Goal: Task Accomplishment & Management: Complete application form

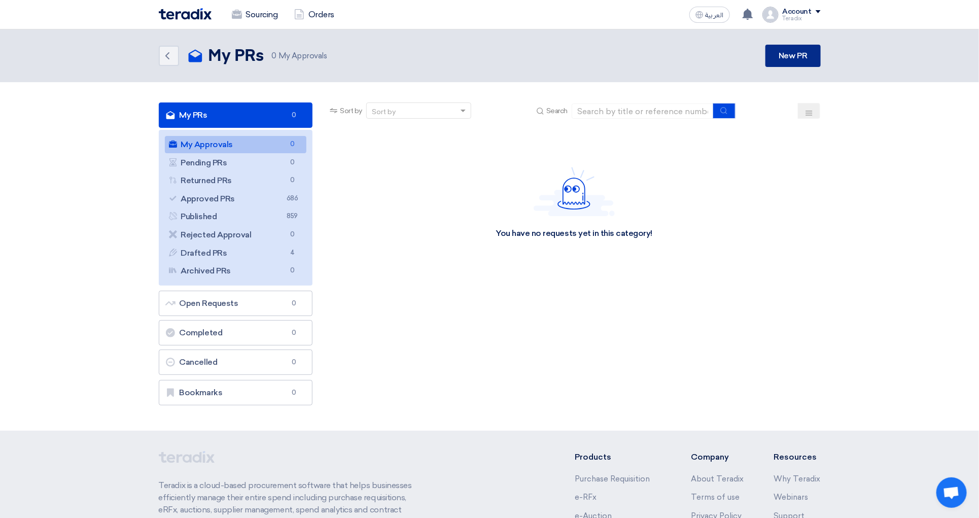
click at [794, 49] on link "New PR" at bounding box center [792, 56] width 55 height 22
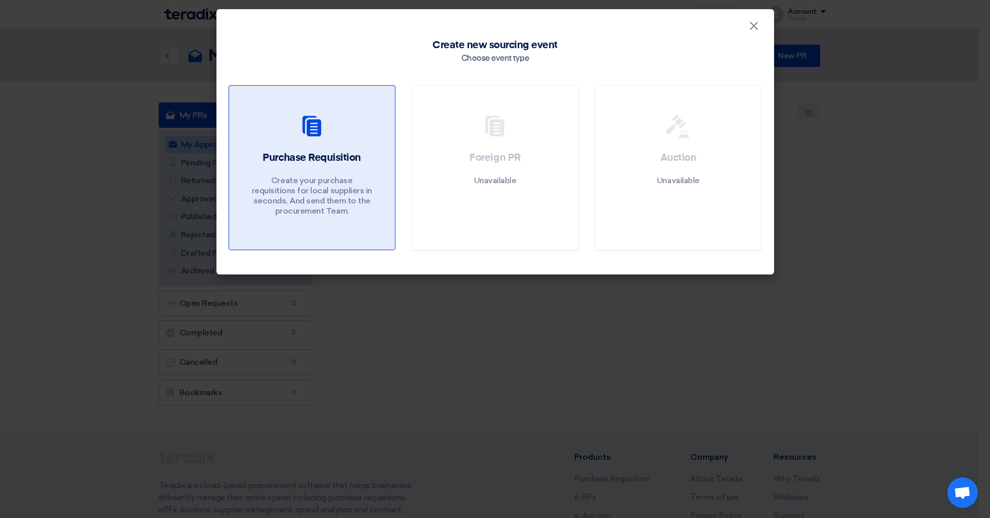
click at [348, 142] on div at bounding box center [311, 128] width 141 height 28
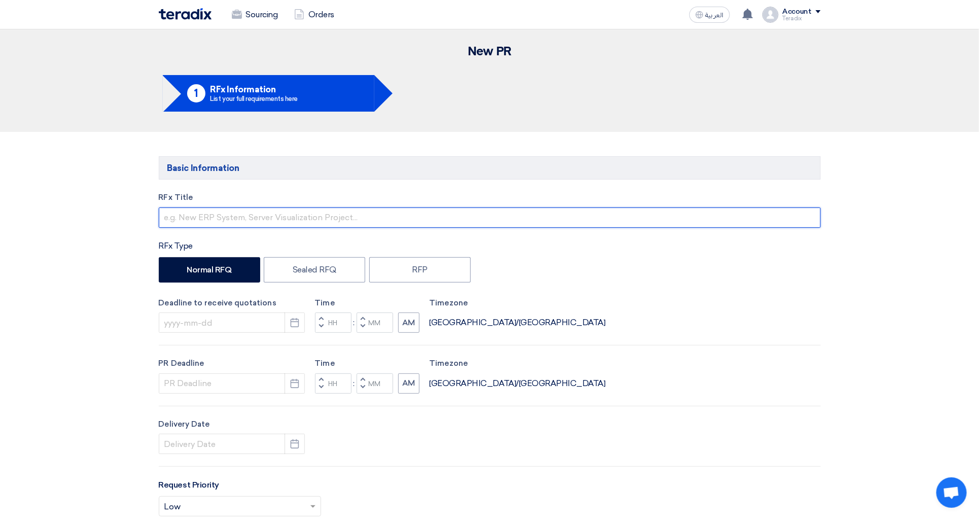
click at [215, 221] on input "text" at bounding box center [490, 217] width 662 height 20
paste input "6000021191"
type input "6000021191"
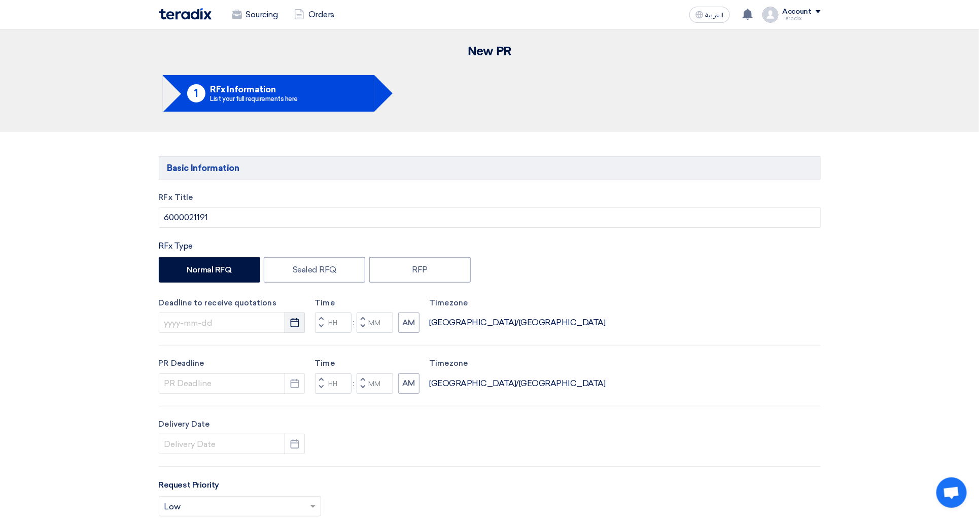
click at [302, 326] on button "Pick a date" at bounding box center [294, 322] width 20 height 20
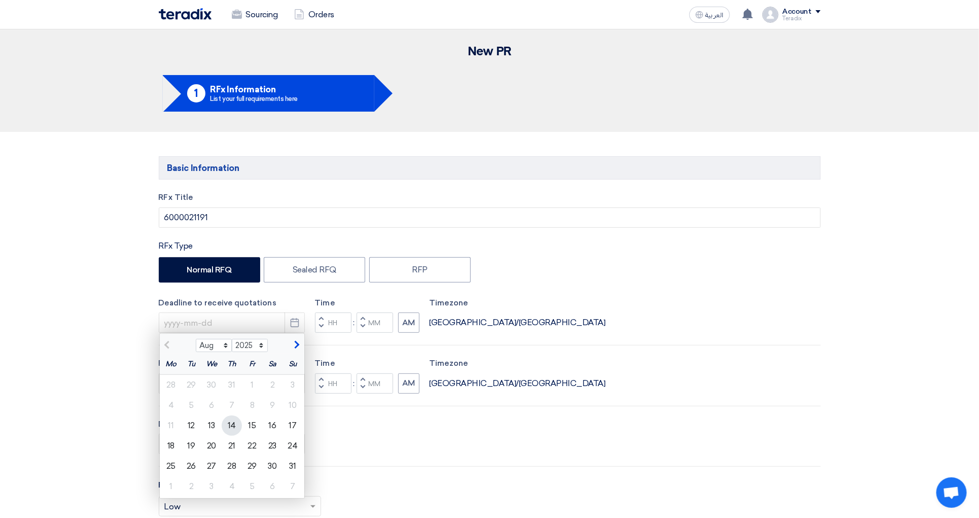
click at [235, 427] on div "14" at bounding box center [232, 425] width 20 height 20
type input "[DATE]"
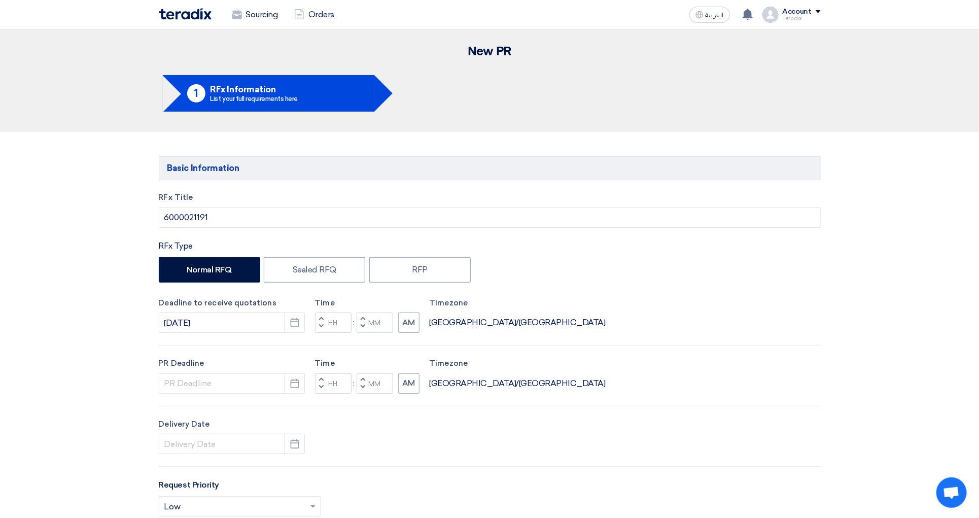
click at [300, 396] on div "RFx Title 6000021191 RFx Type Normal RFQ Sealed RFQ RFP Deadline to receive quo…" at bounding box center [489, 422] width 677 height 461
click at [297, 391] on button "Pick a date" at bounding box center [294, 383] width 20 height 20
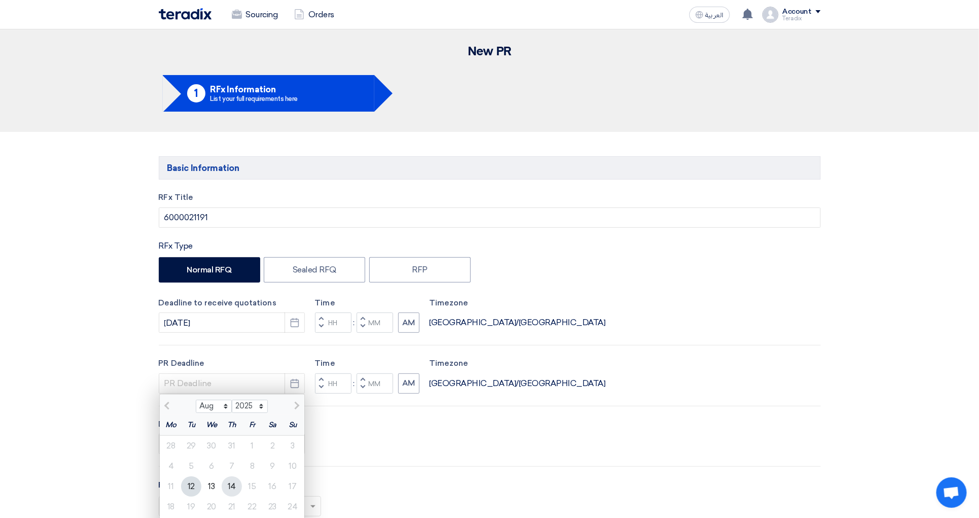
click at [226, 486] on div "14" at bounding box center [232, 486] width 20 height 20
type input "[DATE]"
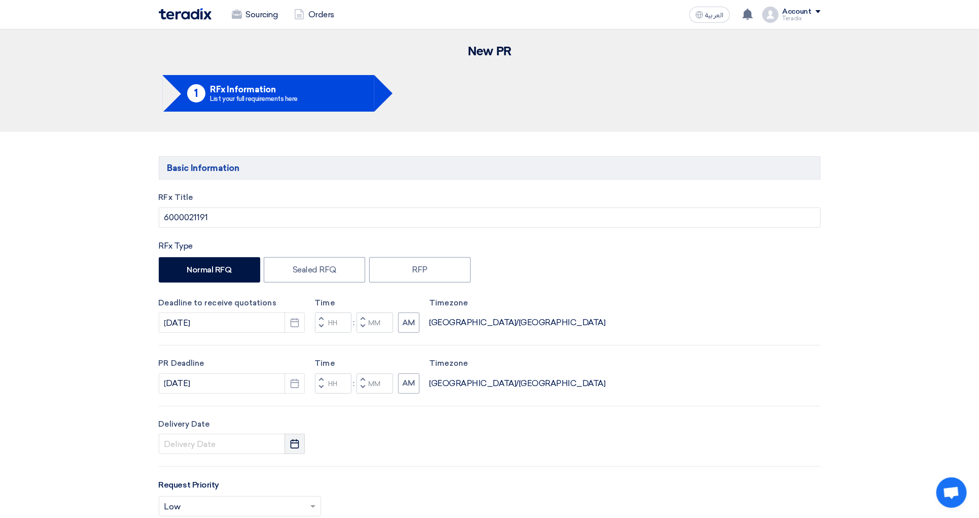
click at [292, 446] on icon "Pick a date" at bounding box center [295, 444] width 10 height 10
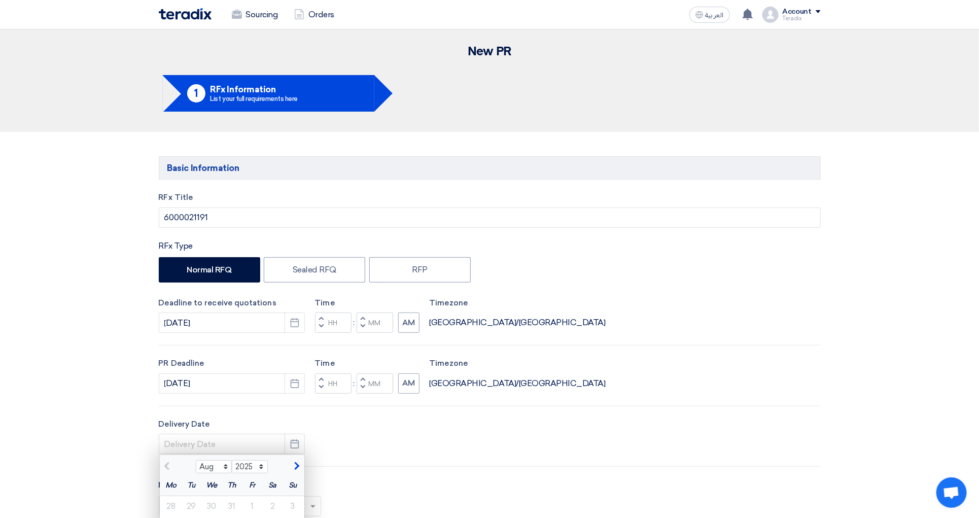
scroll to position [380, 0]
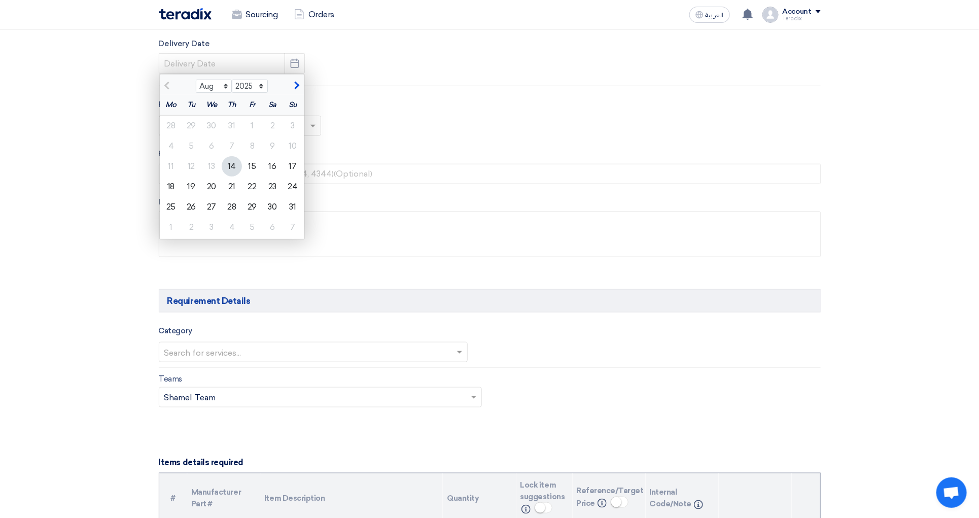
click at [236, 169] on div "14" at bounding box center [232, 166] width 20 height 20
type input "[DATE]"
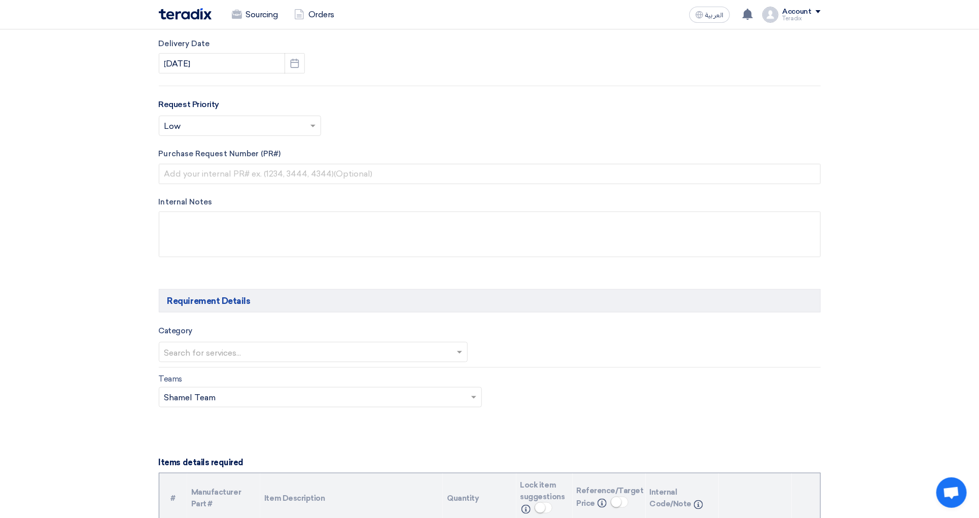
scroll to position [0, 0]
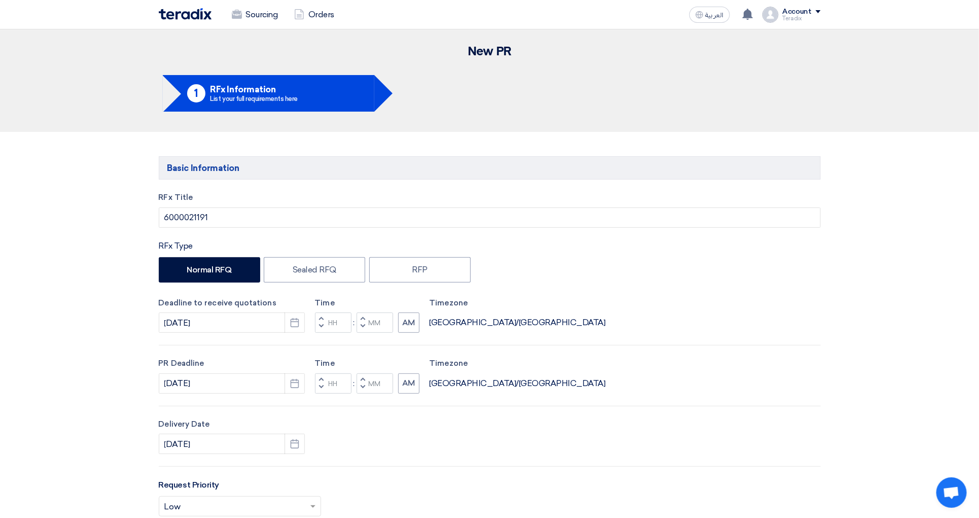
click at [365, 332] on button "Decrement minutes" at bounding box center [362, 326] width 12 height 13
type input "11"
type input "59"
click at [365, 388] on button "Decrement minutes" at bounding box center [362, 387] width 12 height 13
type input "11"
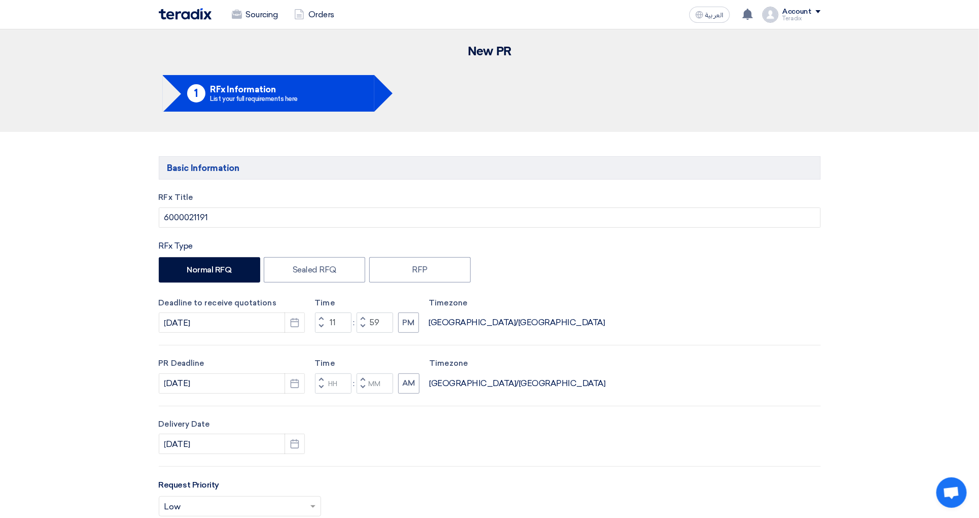
type input "59"
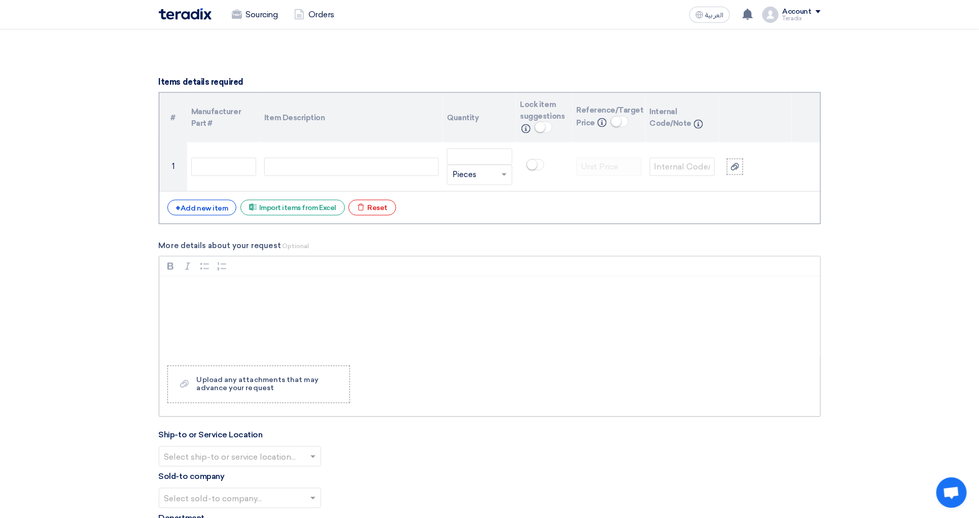
scroll to position [380, 0]
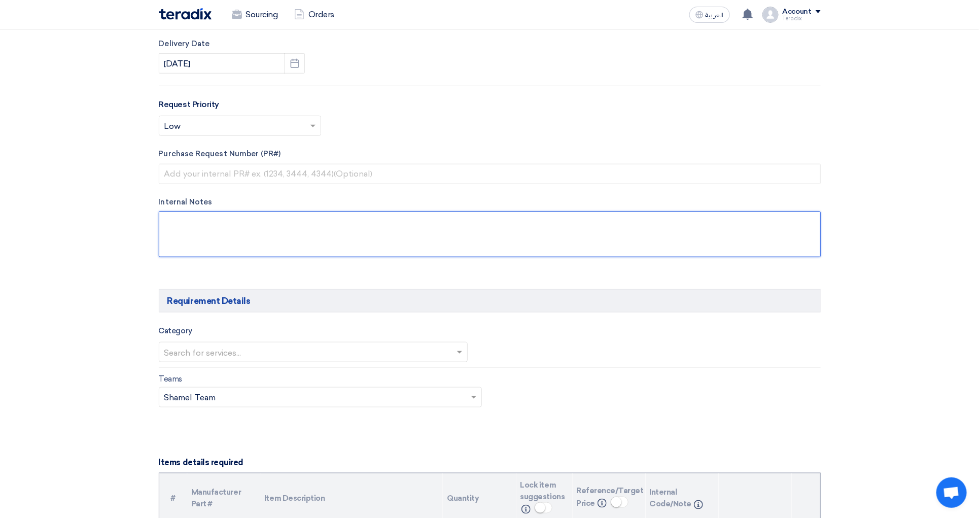
click at [265, 242] on textarea at bounding box center [490, 234] width 662 height 46
paste textarea "[PERSON_NAME] Purchasing Specialist ' [PHONE_NUMBER] Ext: 419 * [EMAIL_ADDRESS]…"
type textarea "[PERSON_NAME] Purchasing Specialist ' [PHONE_NUMBER] Ext: 419 * [EMAIL_ADDRESS]…"
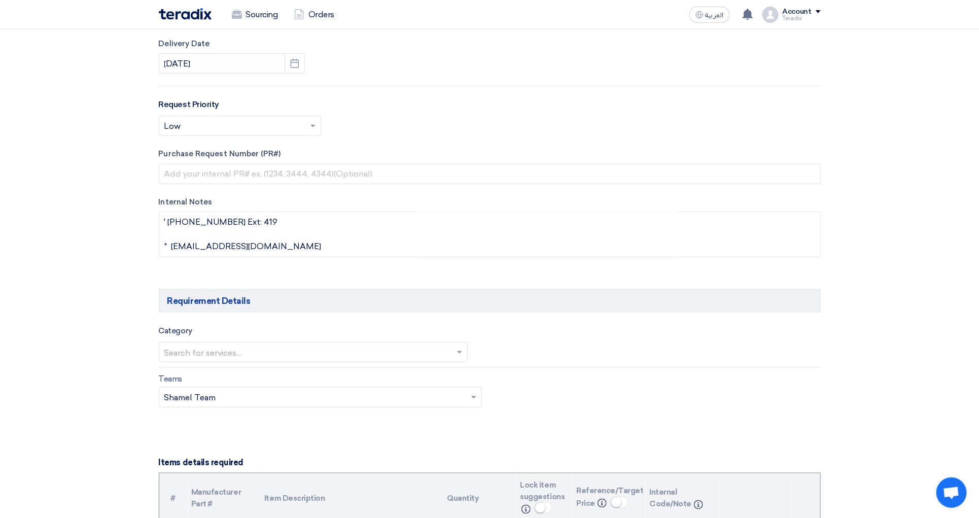
click at [234, 361] on input "text" at bounding box center [308, 352] width 288 height 17
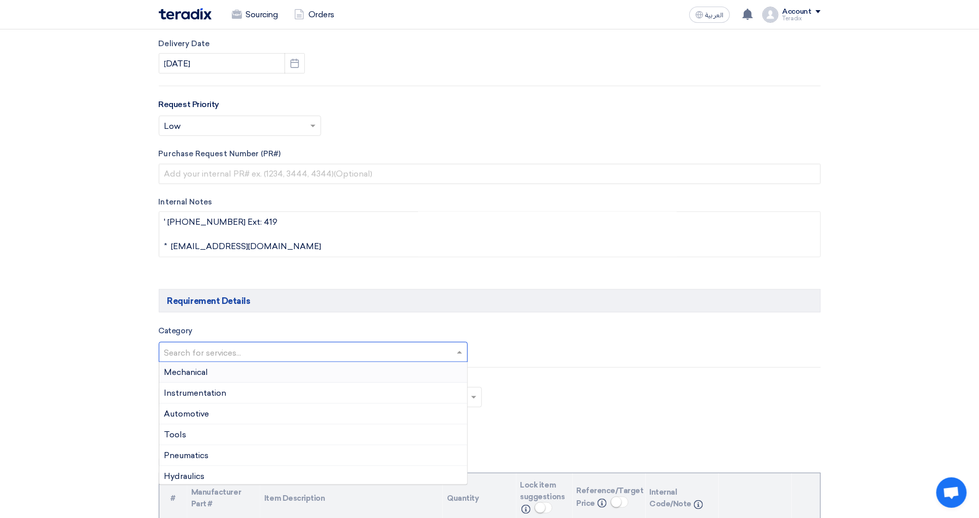
click at [225, 381] on div "Mechanical" at bounding box center [313, 372] width 308 height 21
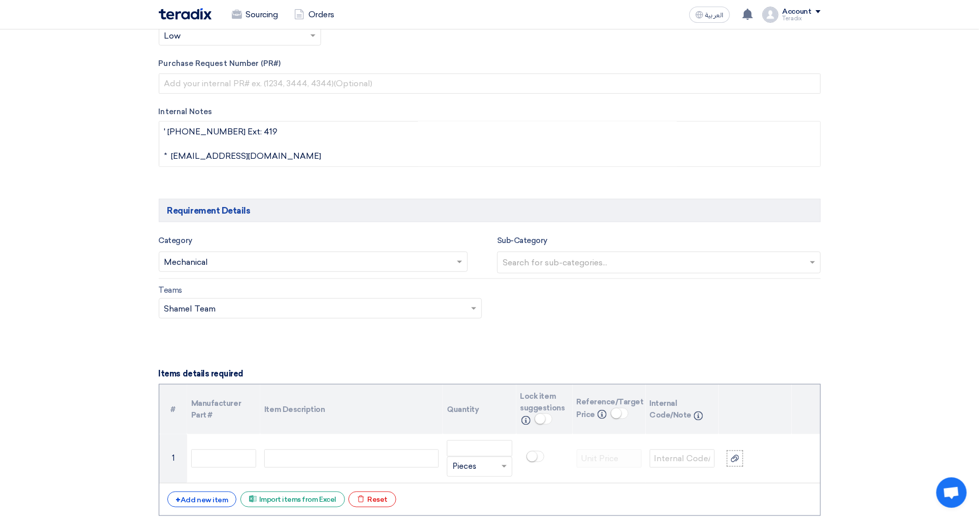
scroll to position [761, 0]
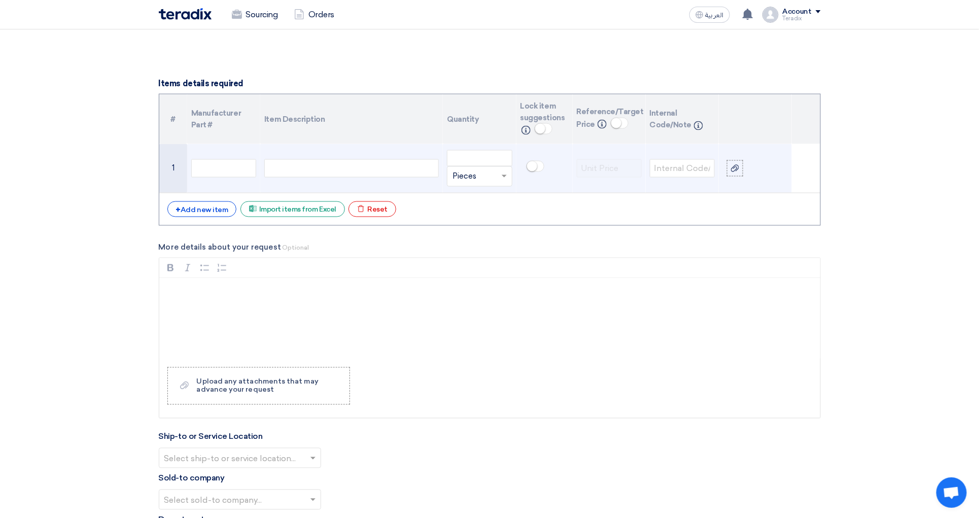
paste div
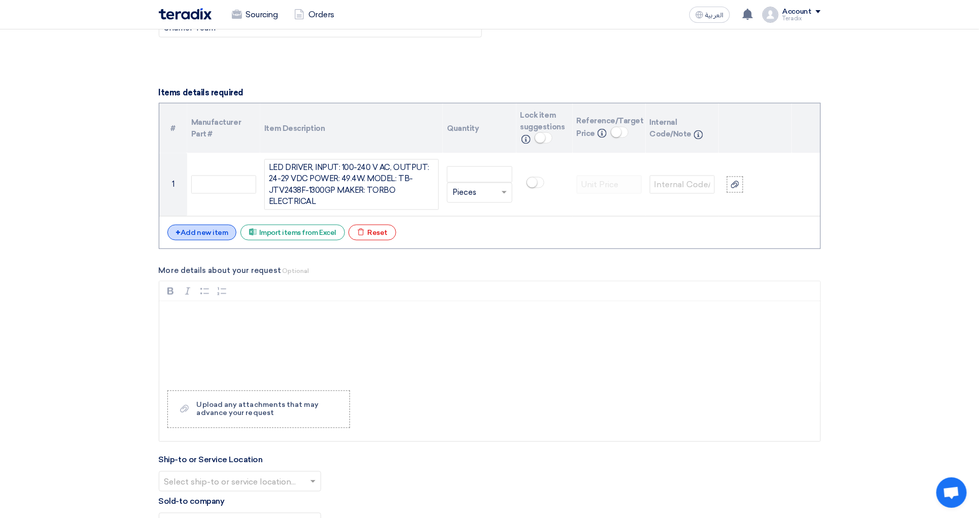
scroll to position [371, 0]
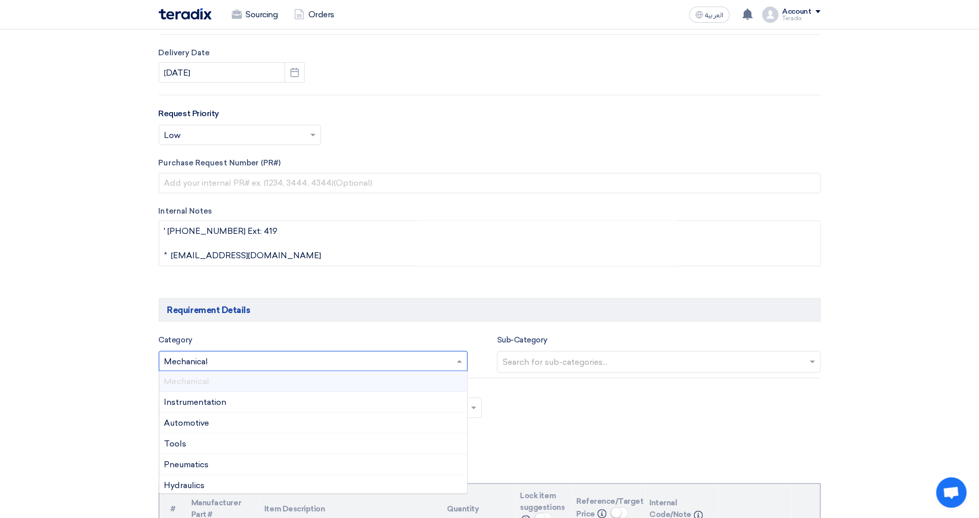
click at [234, 368] on input "text" at bounding box center [308, 361] width 288 height 17
click at [240, 404] on span "Electrical Equipment" at bounding box center [204, 399] width 81 height 10
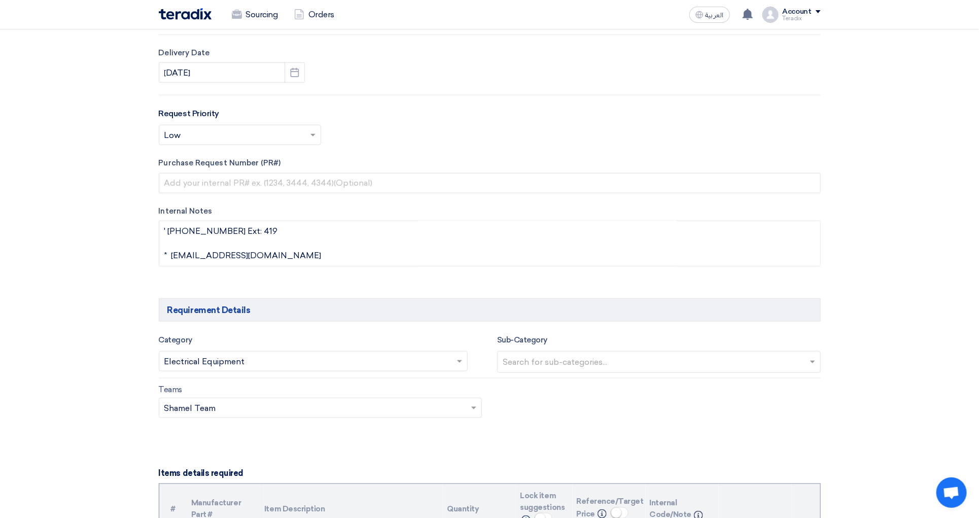
scroll to position [751, 0]
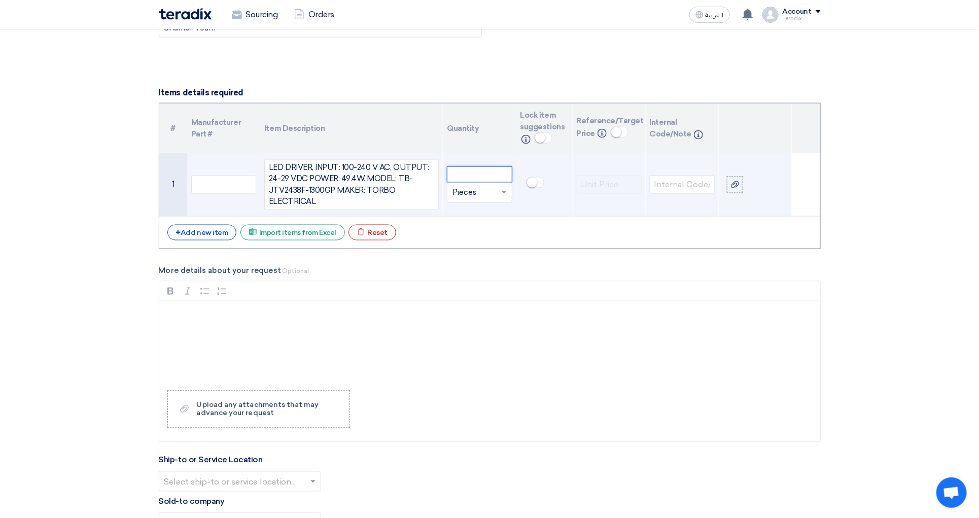
click at [497, 183] on input "number" at bounding box center [479, 174] width 65 height 16
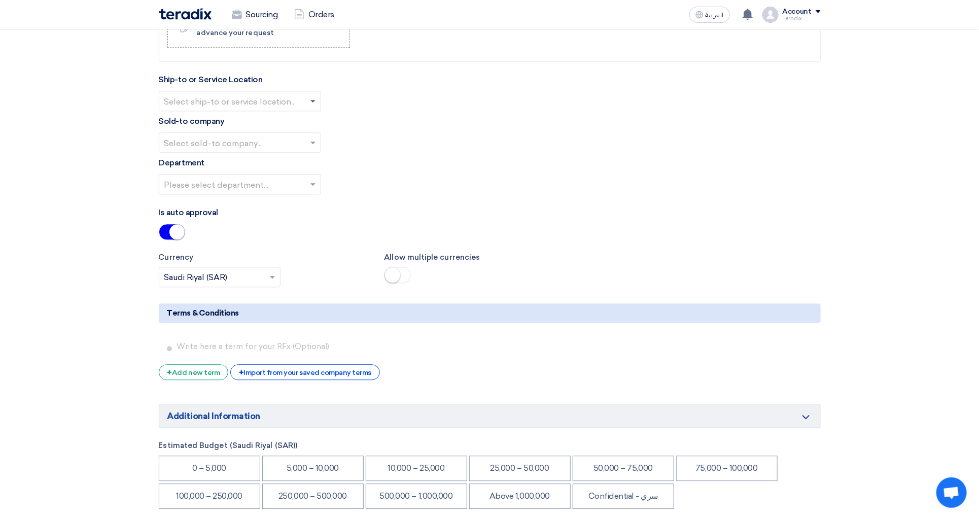
type input "25"
click at [313, 103] on span at bounding box center [312, 102] width 5 height 4
click at [308, 131] on div "Obeikan Digital Solutions" at bounding box center [239, 121] width 161 height 20
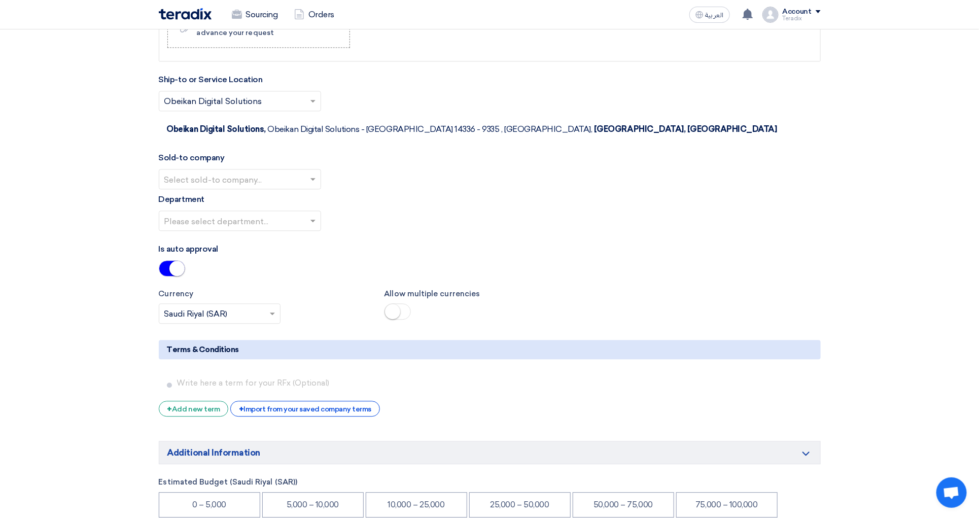
click at [293, 171] on input "text" at bounding box center [234, 179] width 141 height 17
click at [288, 194] on span "SHAMEL / Obeikan Digital Solutions" at bounding box center [234, 199] width 141 height 10
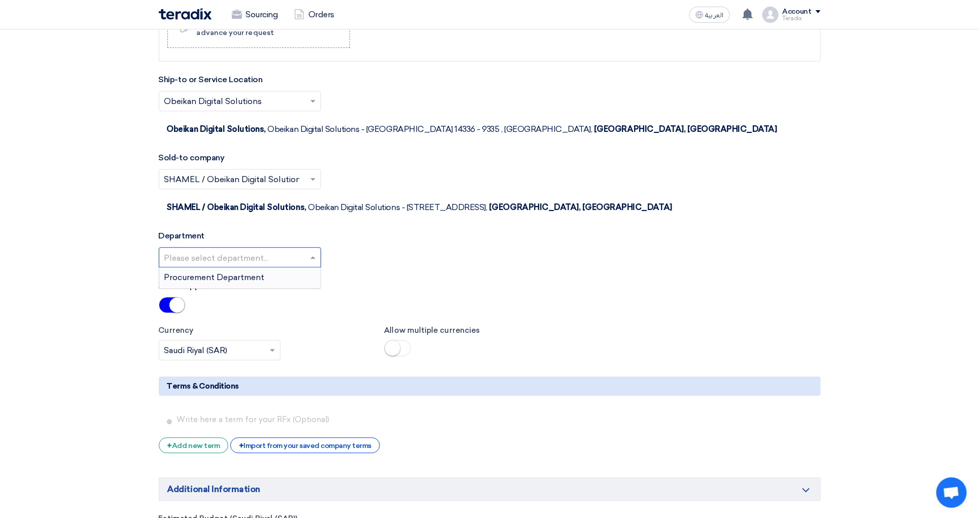
click at [288, 249] on input "text" at bounding box center [234, 257] width 141 height 17
click at [281, 267] on div "Procurement Department" at bounding box center [239, 277] width 161 height 20
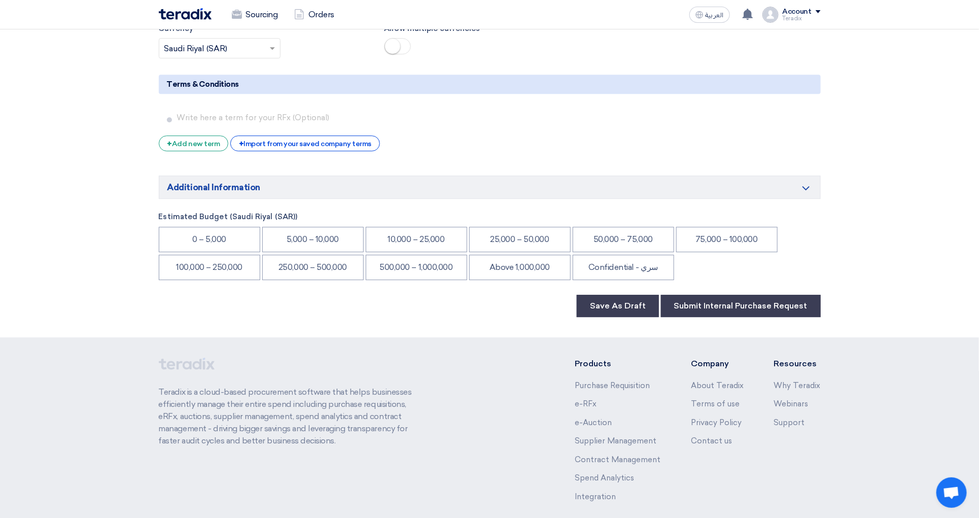
scroll to position [1446, 0]
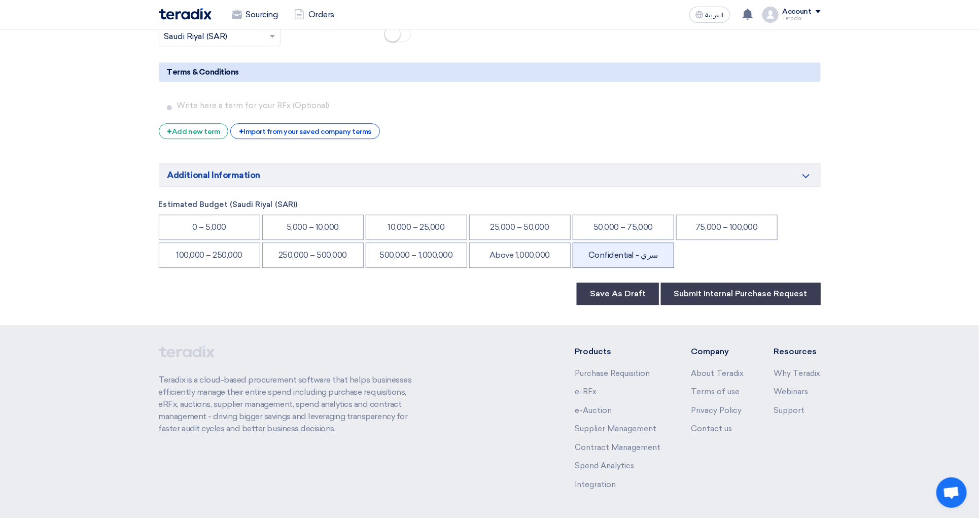
click at [644, 242] on li "Confidential - سري" at bounding box center [622, 254] width 101 height 25
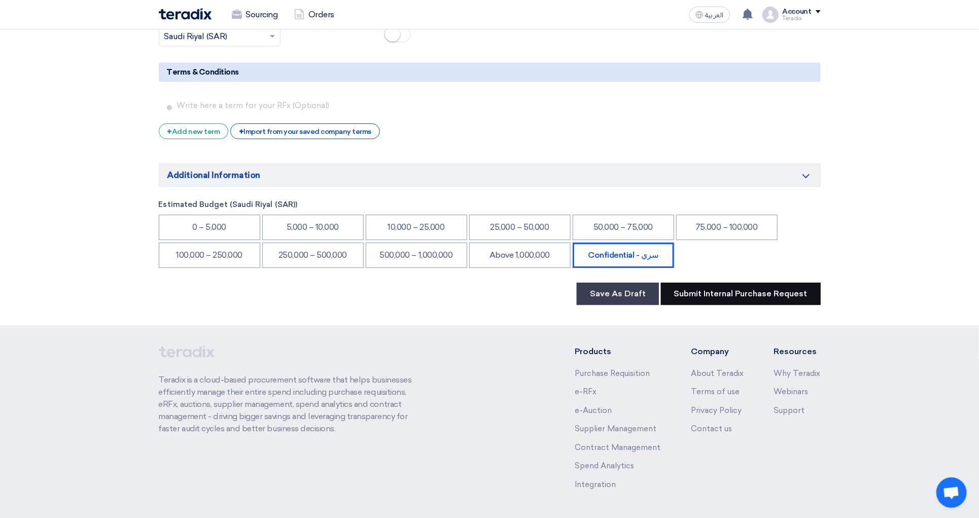
click at [704, 282] on button "Submit Internal Purchase Request" at bounding box center [741, 293] width 160 height 22
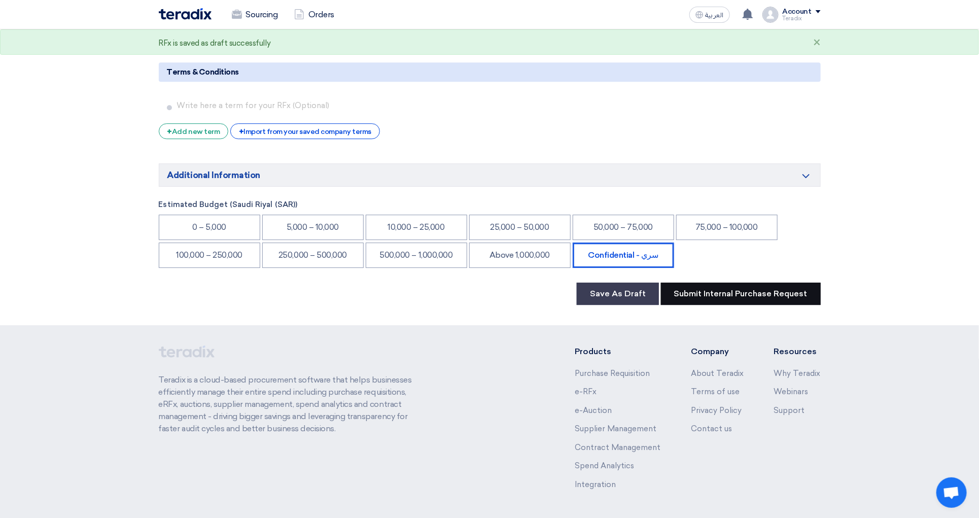
scroll to position [1349, 0]
